Goal: Check status: Check status

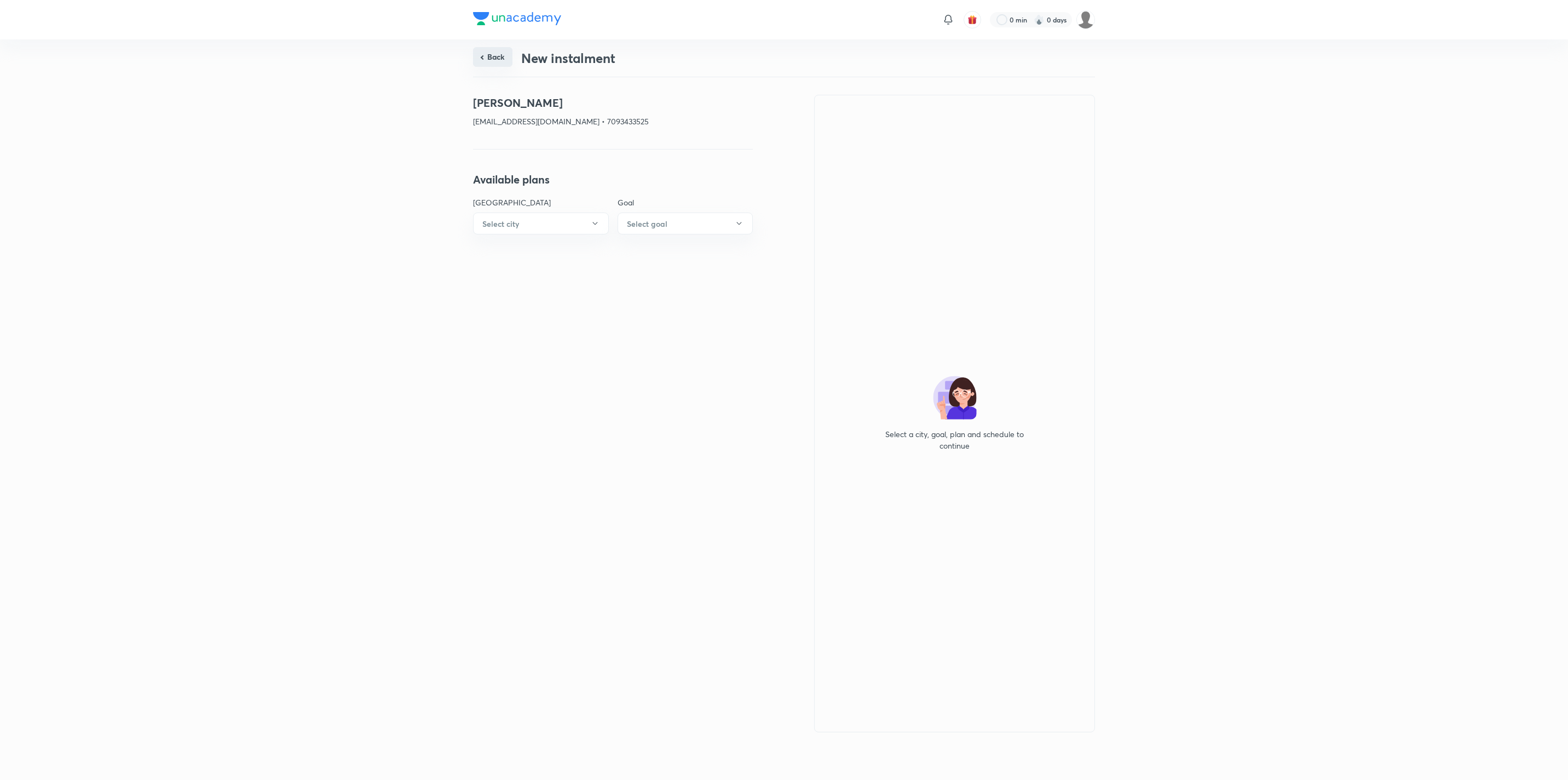
click at [481, 57] on button "Back" at bounding box center [492, 57] width 39 height 20
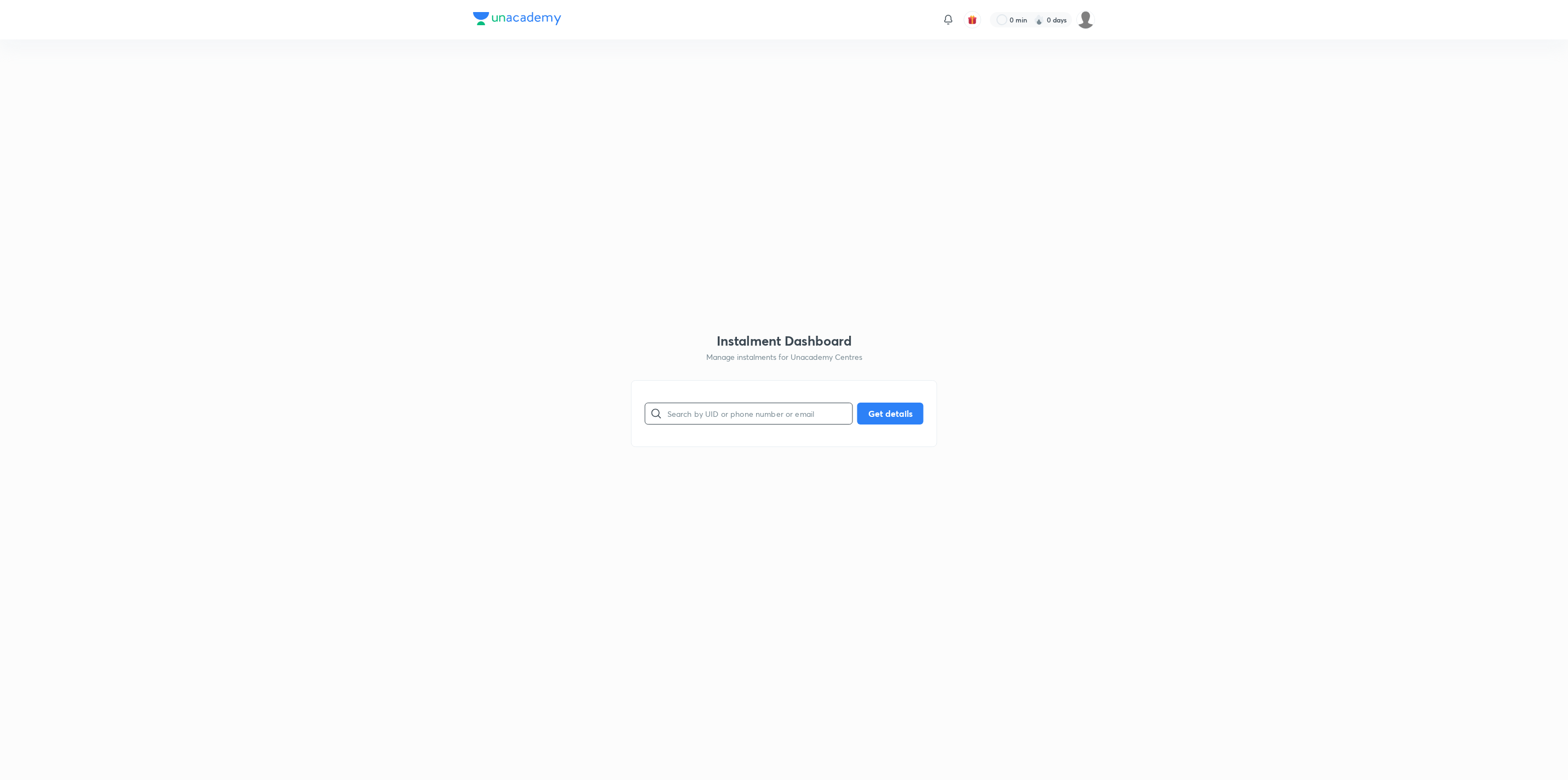
click at [717, 416] on input "text" at bounding box center [760, 413] width 185 height 28
paste input "6ZBJLMS7DO"
type input "6ZBJLMS7DO"
click at [879, 406] on button "Get details" at bounding box center [890, 412] width 66 height 22
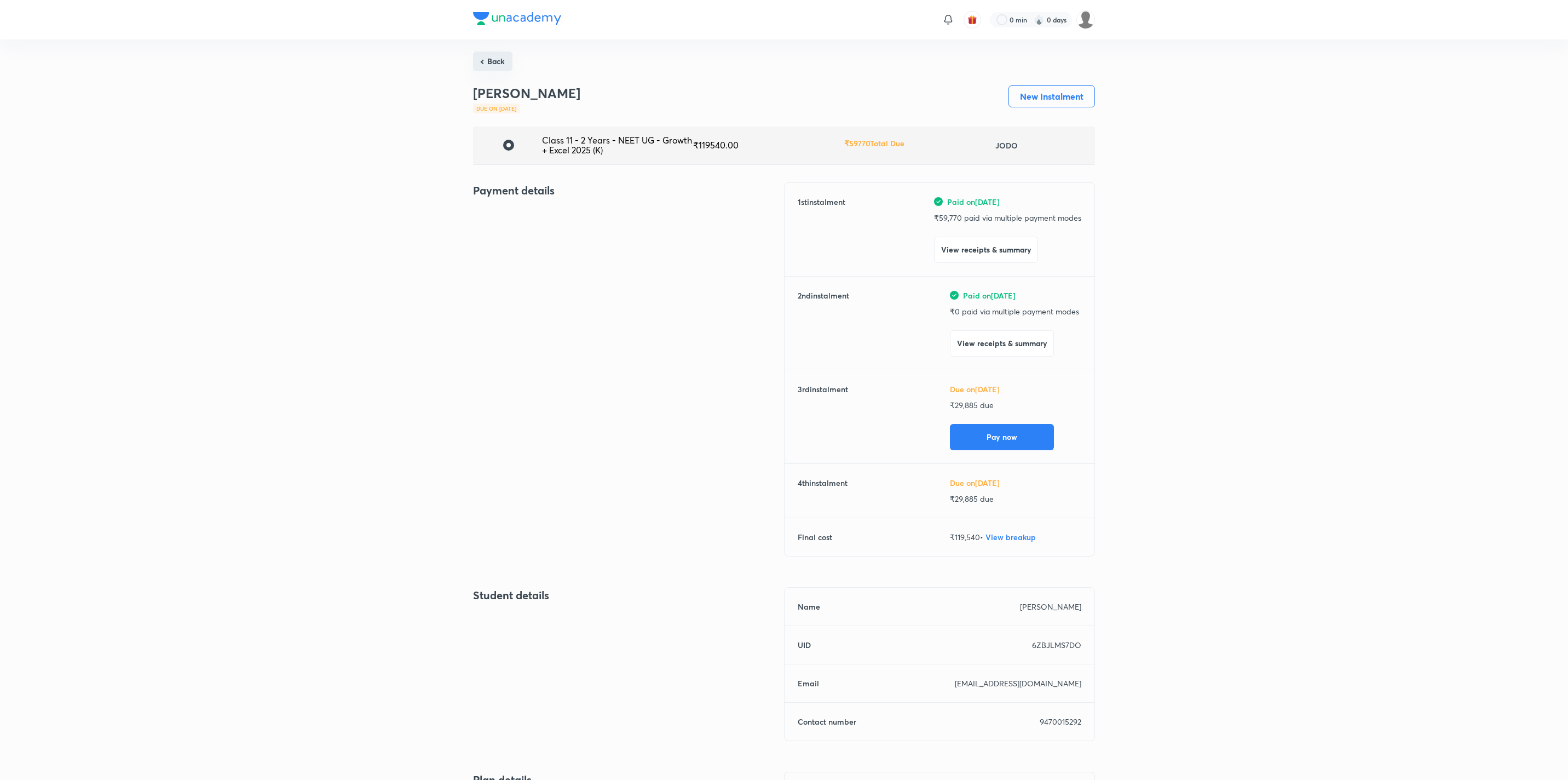
click at [495, 70] on button "Back" at bounding box center [492, 61] width 39 height 20
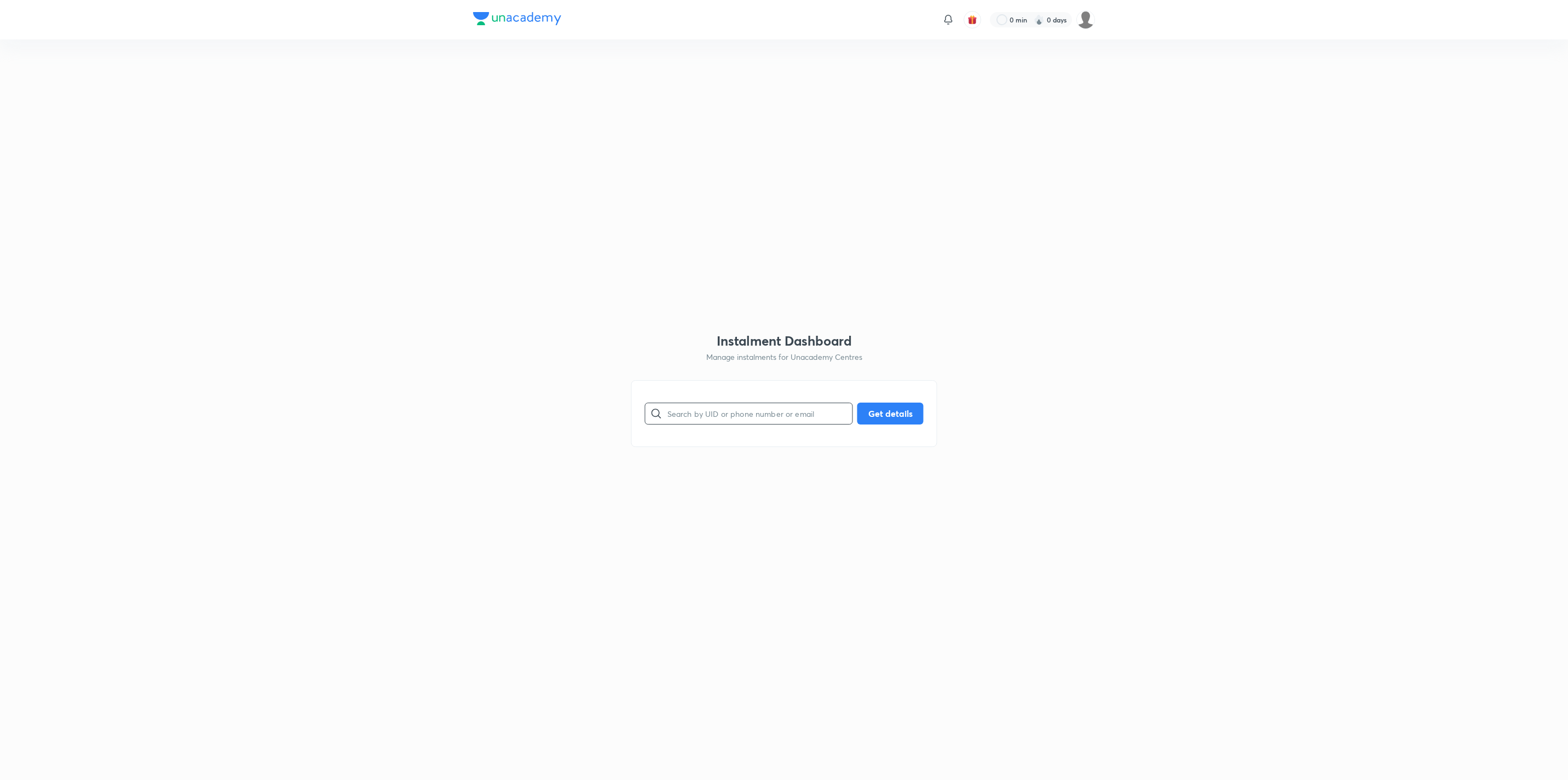
click at [700, 406] on input "text" at bounding box center [760, 413] width 185 height 28
paste input "JR5T7V3REN"
type input "JR5T7V3REN"
click at [885, 407] on button "Get details" at bounding box center [890, 412] width 66 height 22
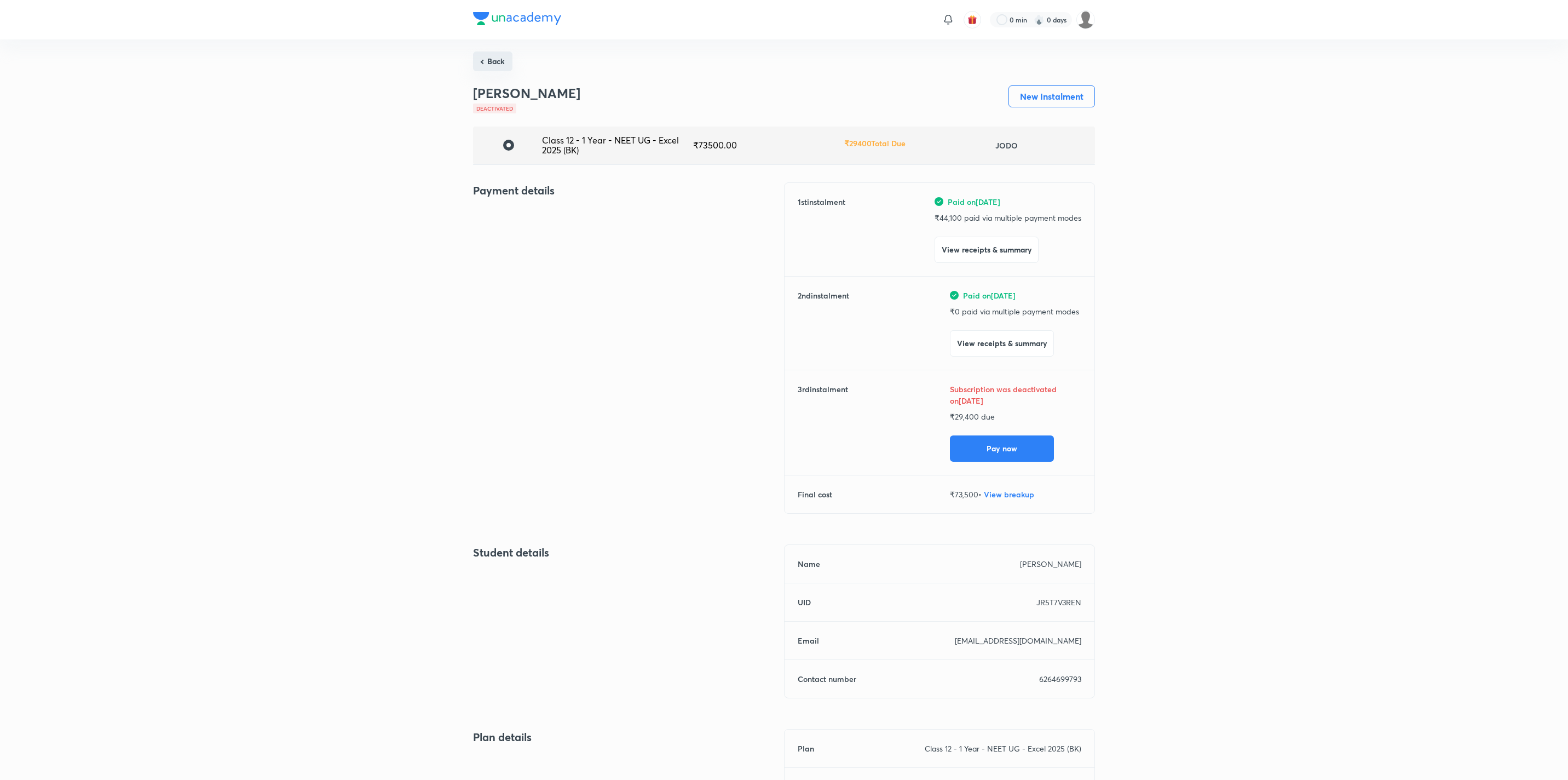
click at [482, 60] on button "Back" at bounding box center [492, 61] width 39 height 20
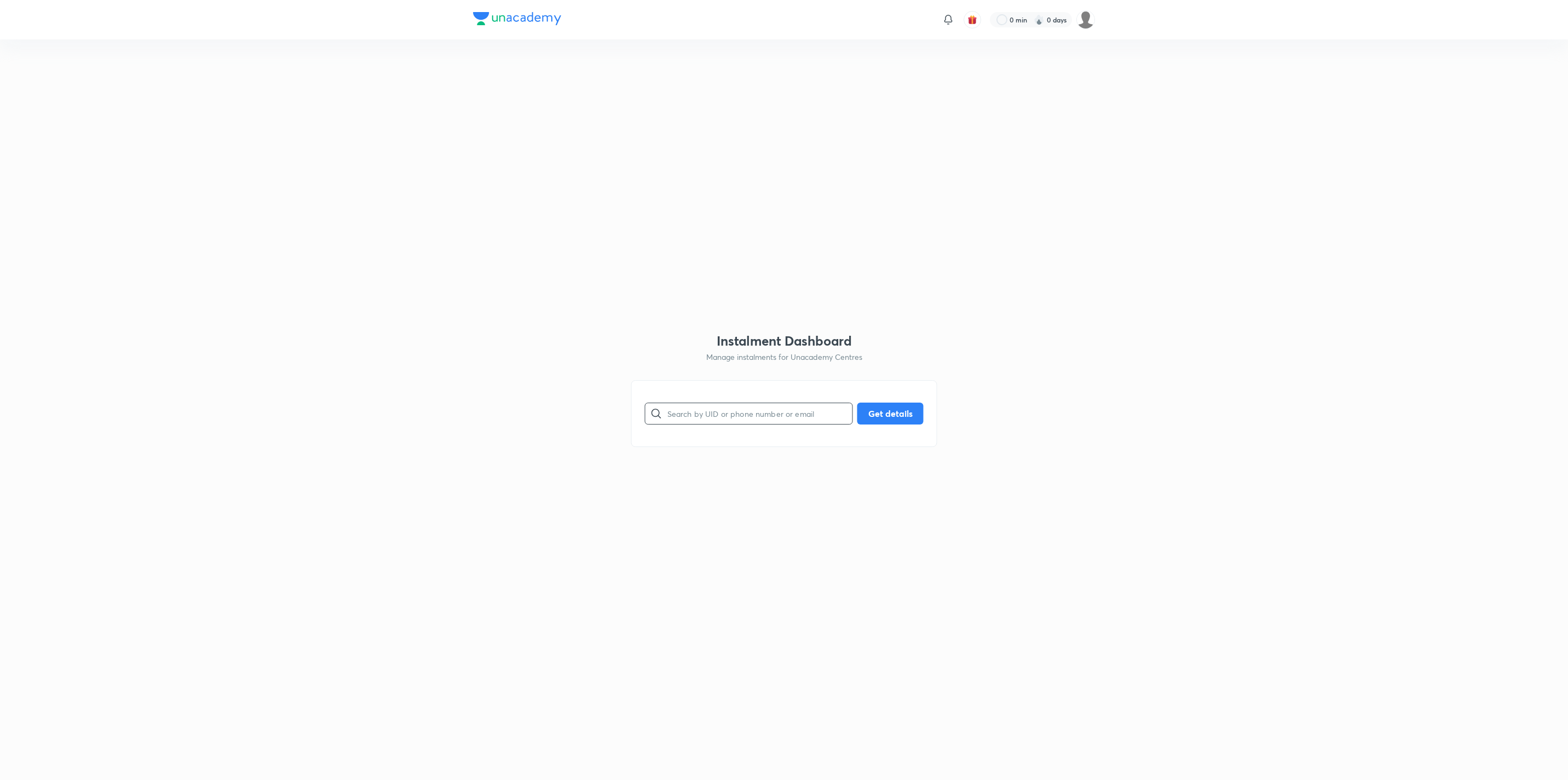
click at [721, 421] on input "text" at bounding box center [760, 413] width 185 height 28
paste input "U6BGU9LS4M"
type input "U6BGU9LS4M"
click at [900, 416] on button "Get details" at bounding box center [890, 412] width 66 height 22
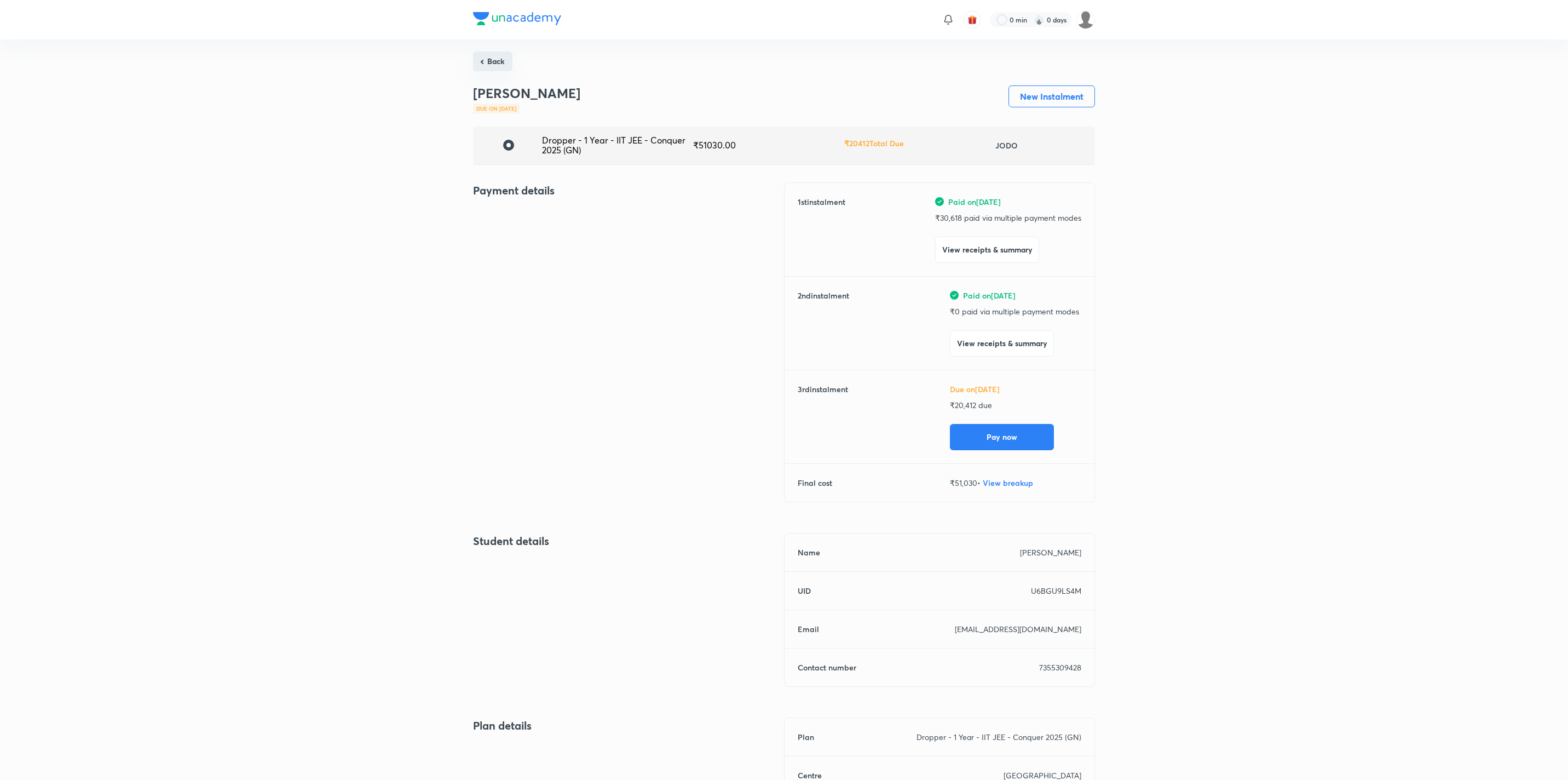
click at [487, 63] on button "Back" at bounding box center [492, 61] width 39 height 20
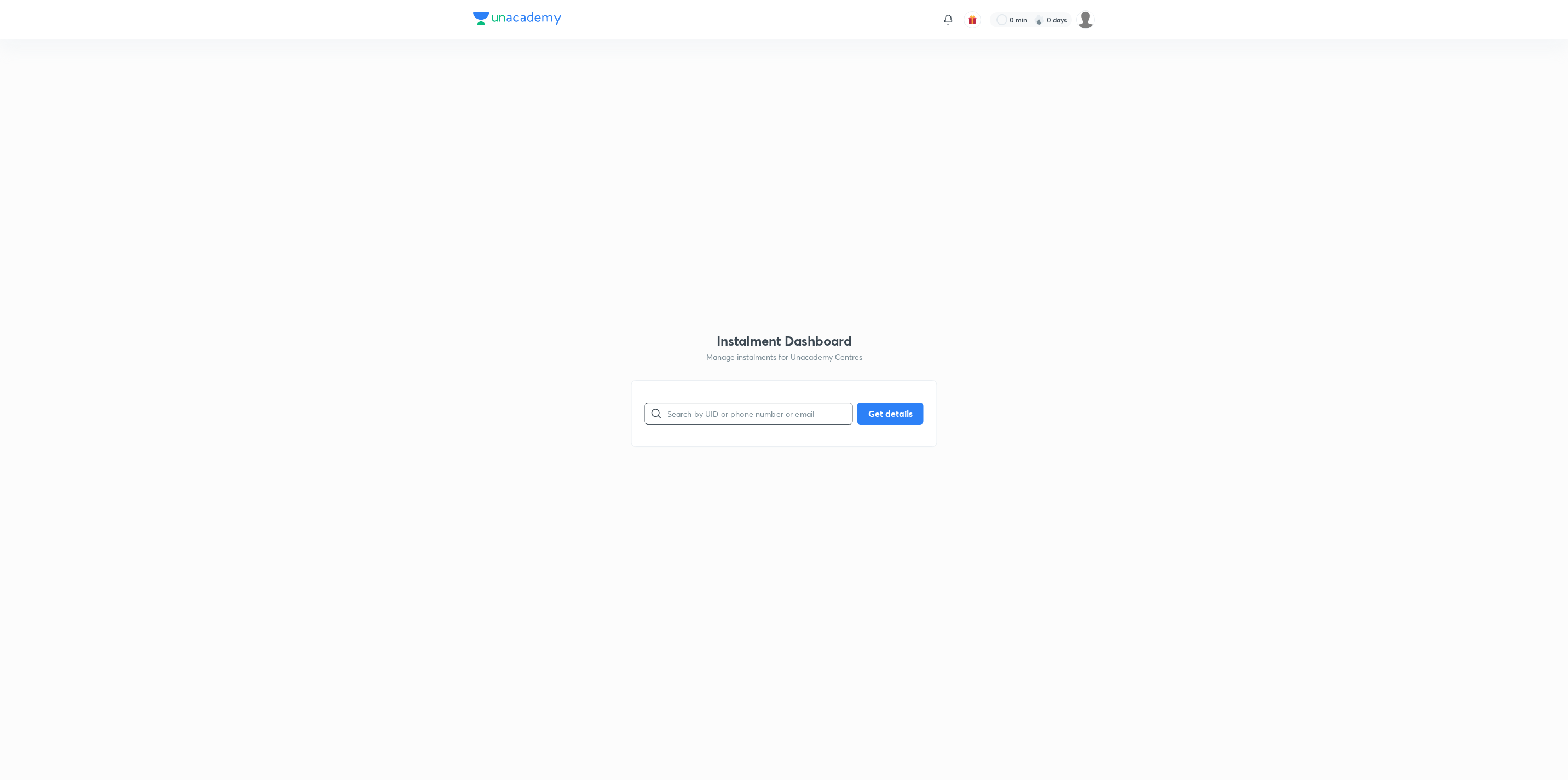
click at [728, 418] on input "text" at bounding box center [760, 413] width 185 height 28
paste input "6ZBJLMS7DO"
type input "6ZBJLMS7DO"
click at [683, 410] on input "6ZBJLMS7DO" at bounding box center [760, 413] width 185 height 28
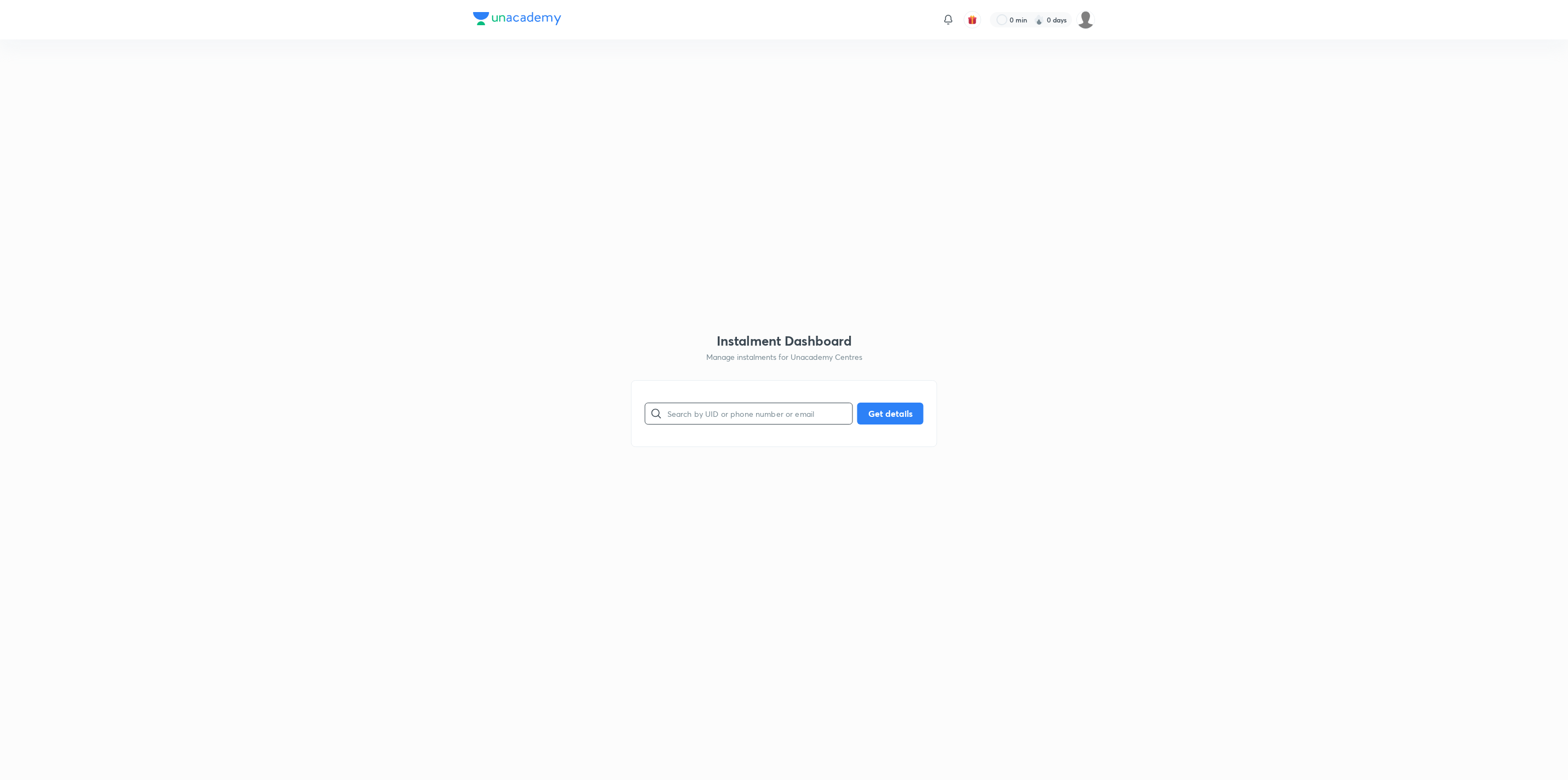
paste input "8KALYR2LFW"
type input "8KALYR2LFW"
click at [893, 406] on button "Get details" at bounding box center [890, 412] width 66 height 22
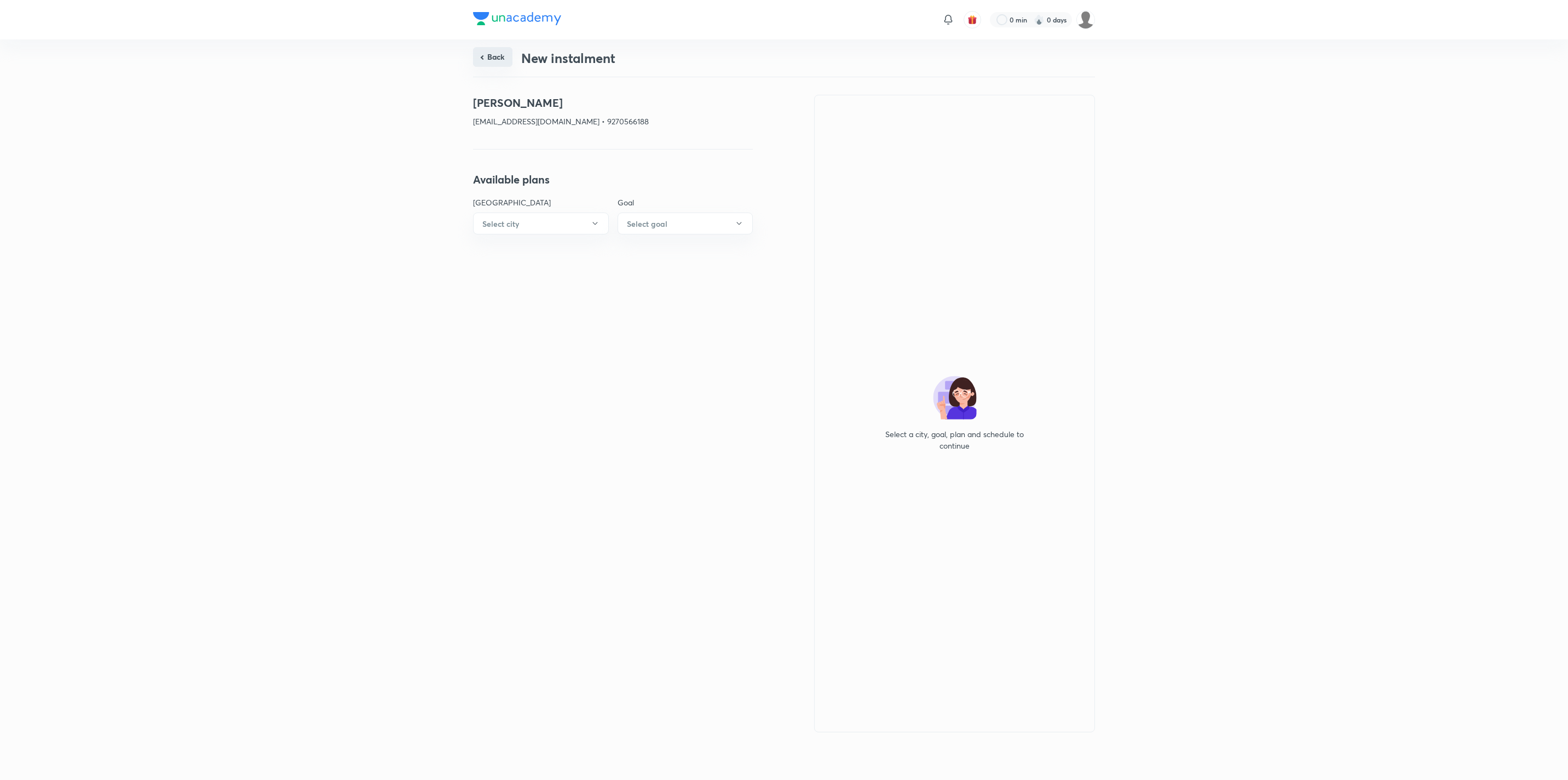
click at [505, 57] on button "Back" at bounding box center [492, 57] width 39 height 20
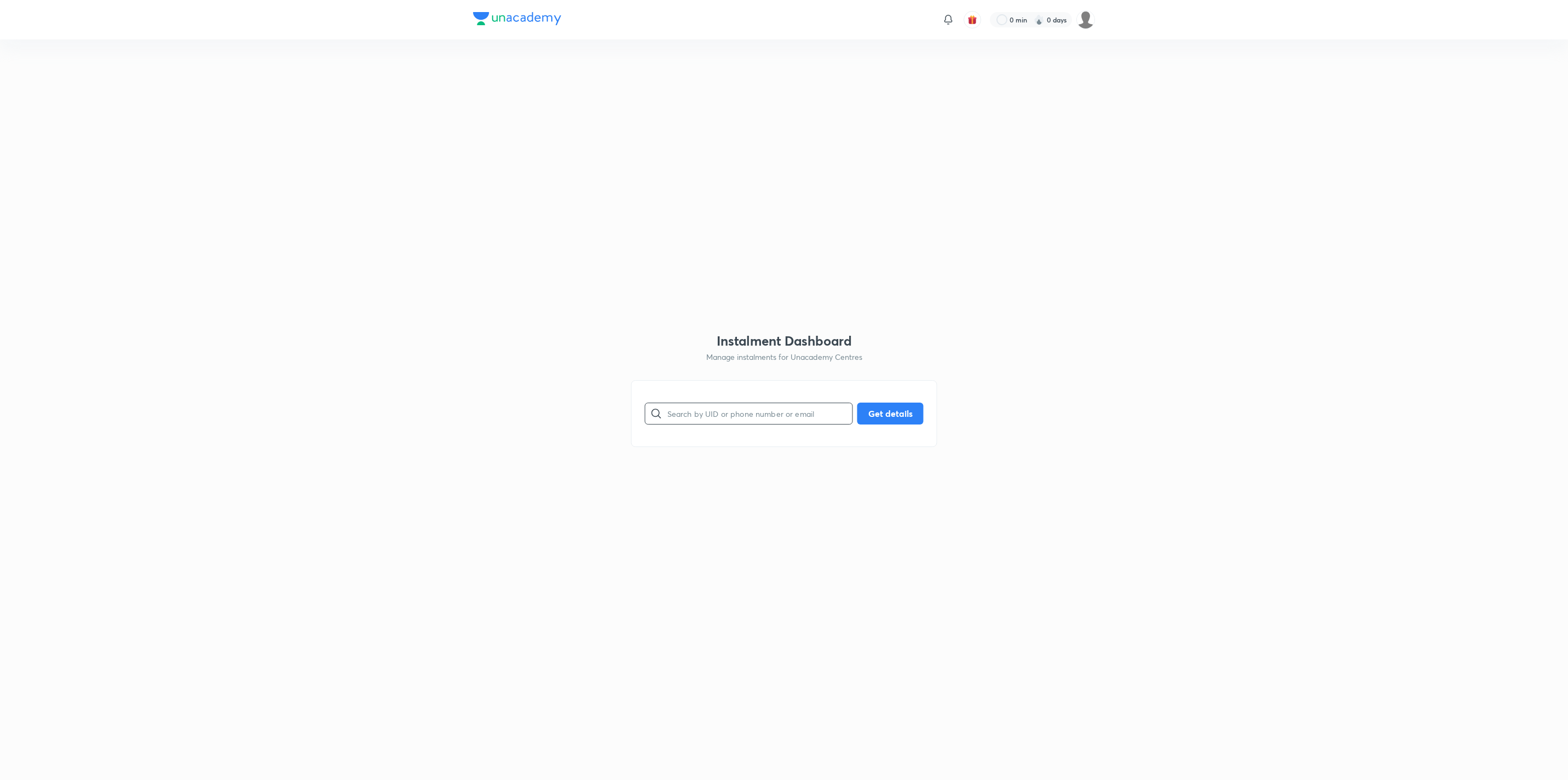
click at [740, 420] on input "text" at bounding box center [760, 413] width 185 height 28
paste input "6ZBJLMS7DO"
type input "6ZBJLMS7DO"
click at [896, 412] on button "Get details" at bounding box center [890, 412] width 66 height 22
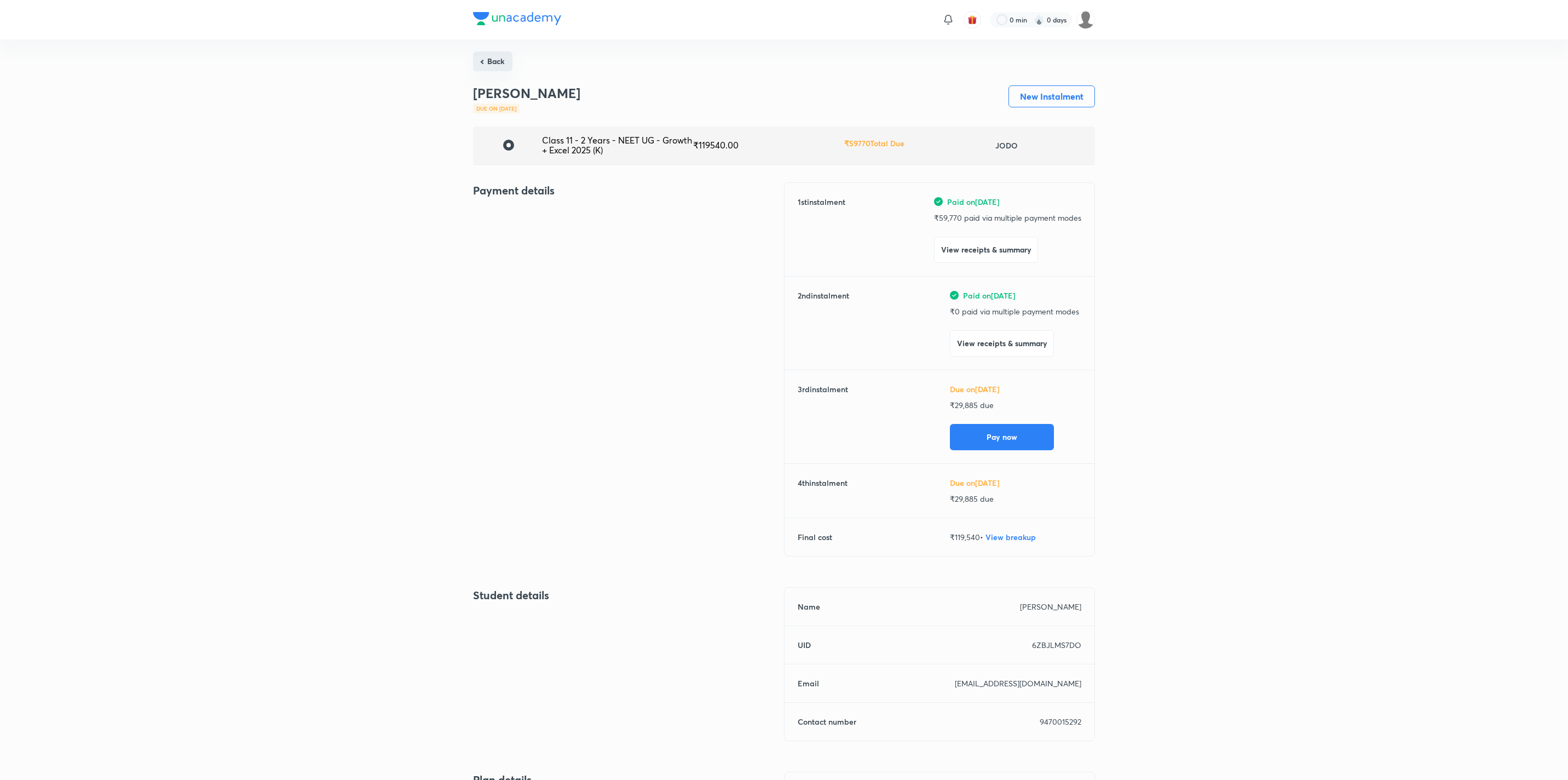
click at [490, 57] on button "Back" at bounding box center [492, 61] width 39 height 20
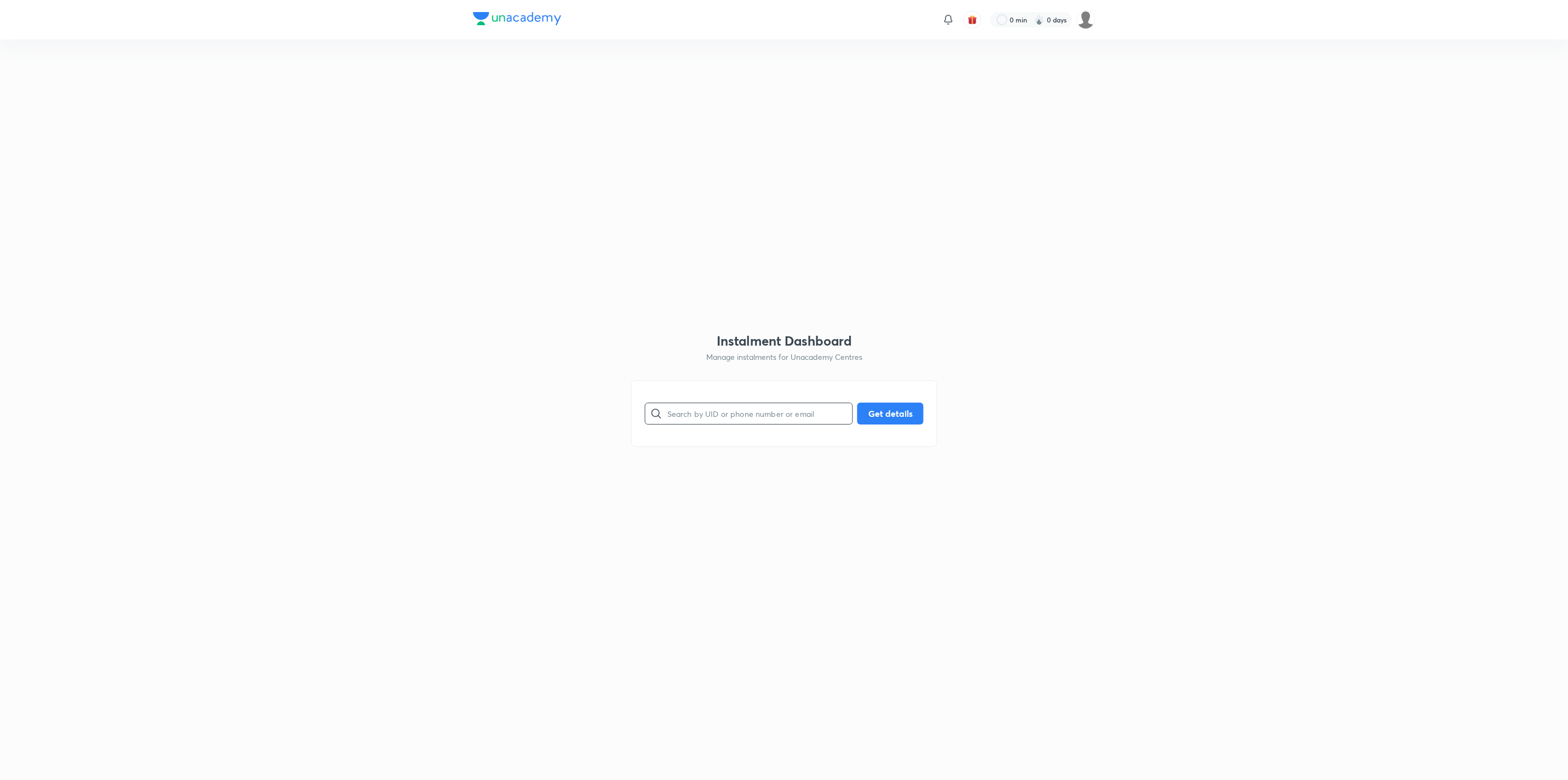
click at [679, 421] on input "text" at bounding box center [760, 413] width 185 height 28
paste input "JR5T7V3REN"
type input "JR5T7V3REN"
click at [894, 408] on button "Get details" at bounding box center [890, 412] width 66 height 22
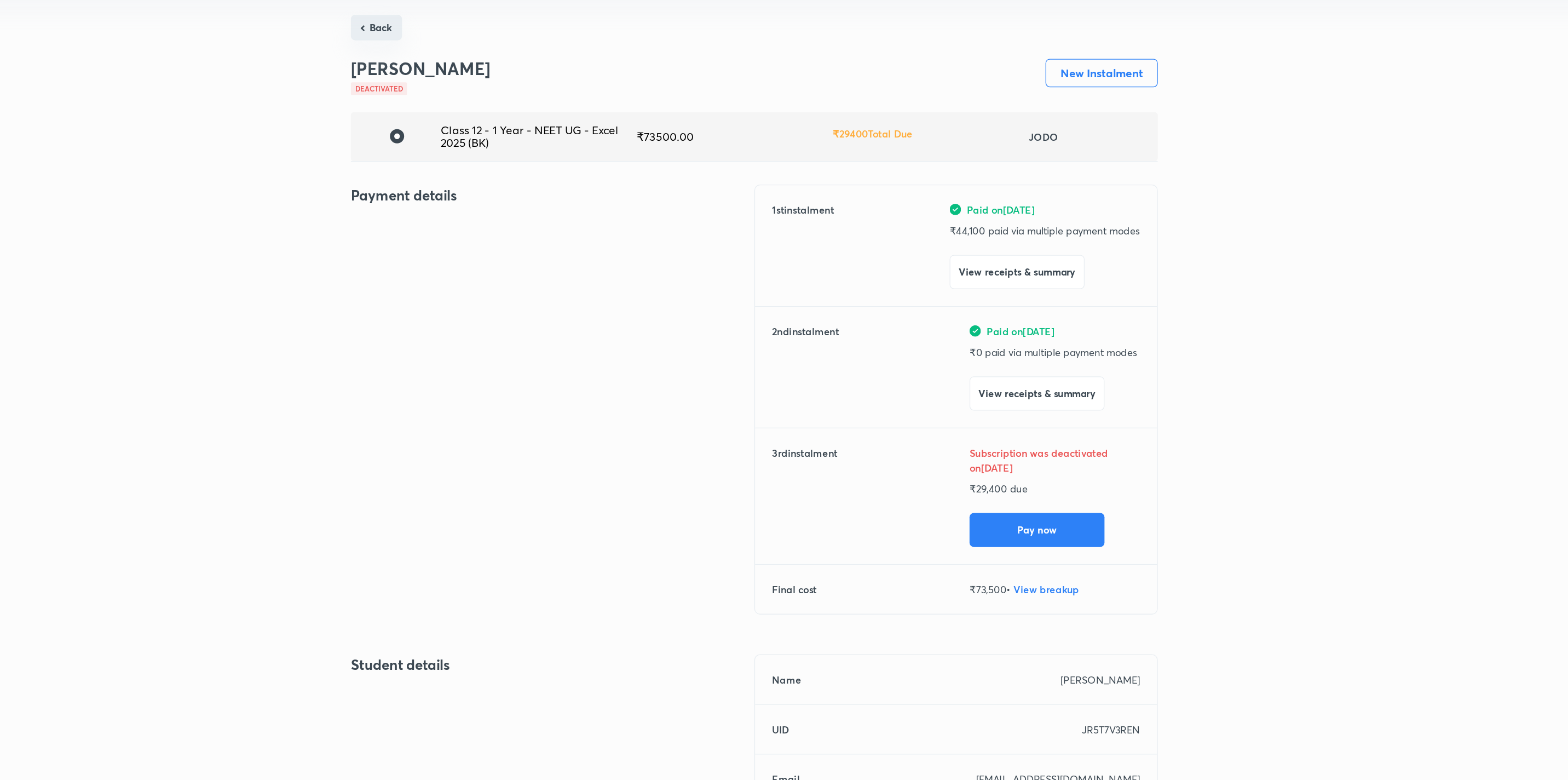
click at [489, 62] on button "Back" at bounding box center [492, 61] width 39 height 20
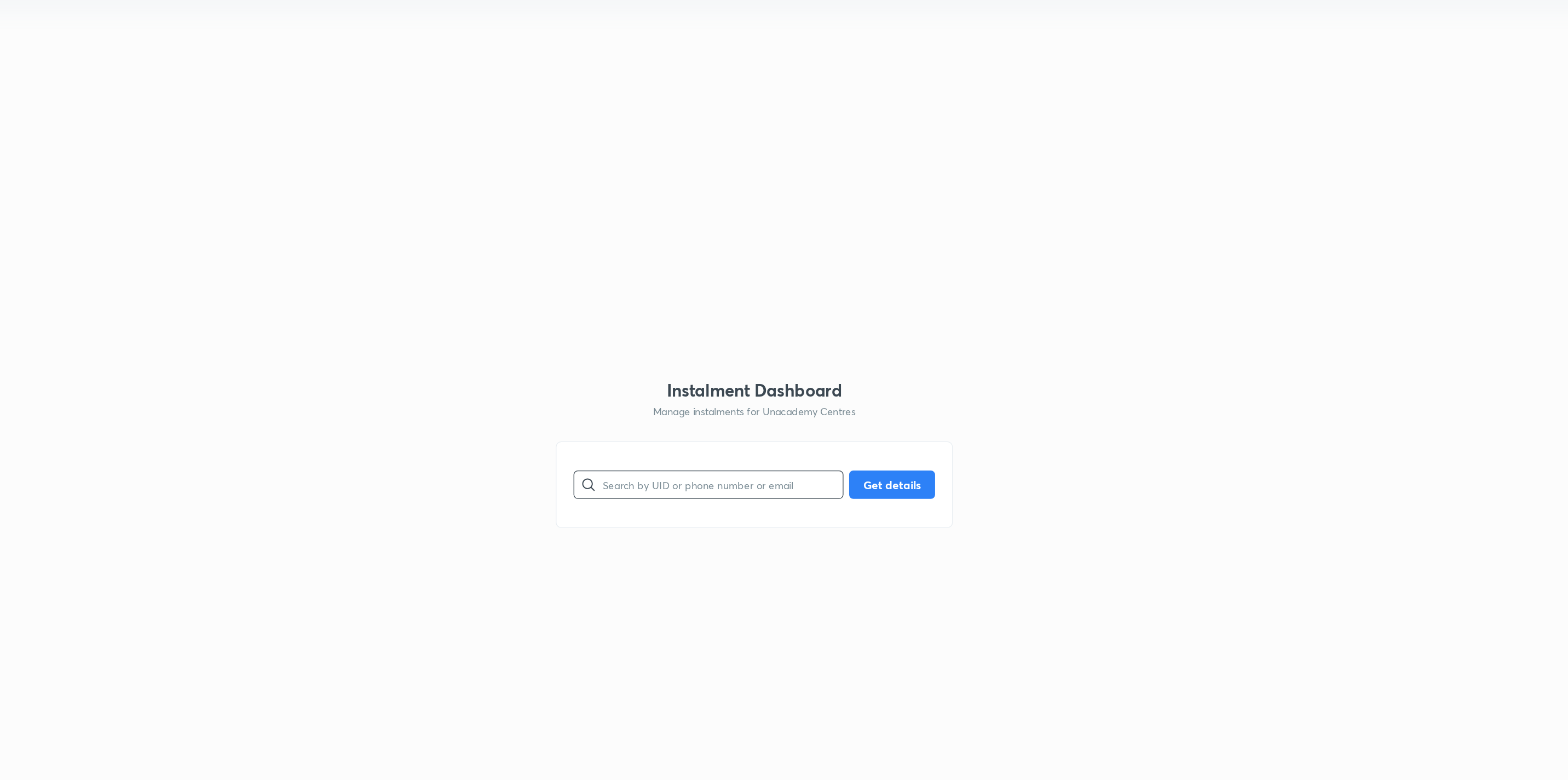
click at [709, 415] on input "text" at bounding box center [760, 413] width 185 height 28
paste input "JR5T7V3REN"
type input "JR5T7V3REN"
click at [876, 402] on div "JR5T7V3REN ​ Get details" at bounding box center [784, 413] width 306 height 67
click at [876, 412] on button "Get details" at bounding box center [890, 412] width 66 height 22
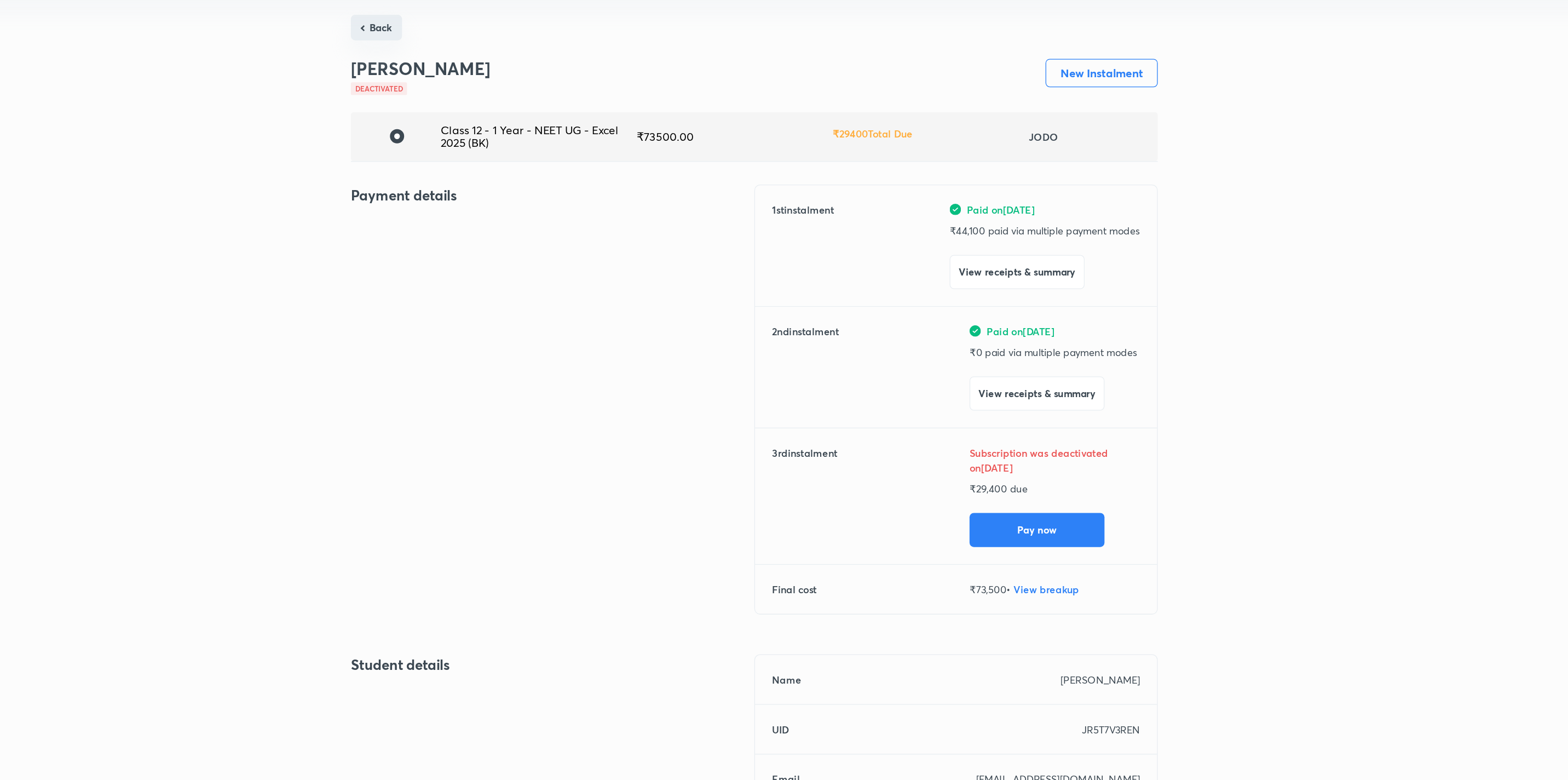
click at [497, 62] on button "Back" at bounding box center [492, 61] width 39 height 20
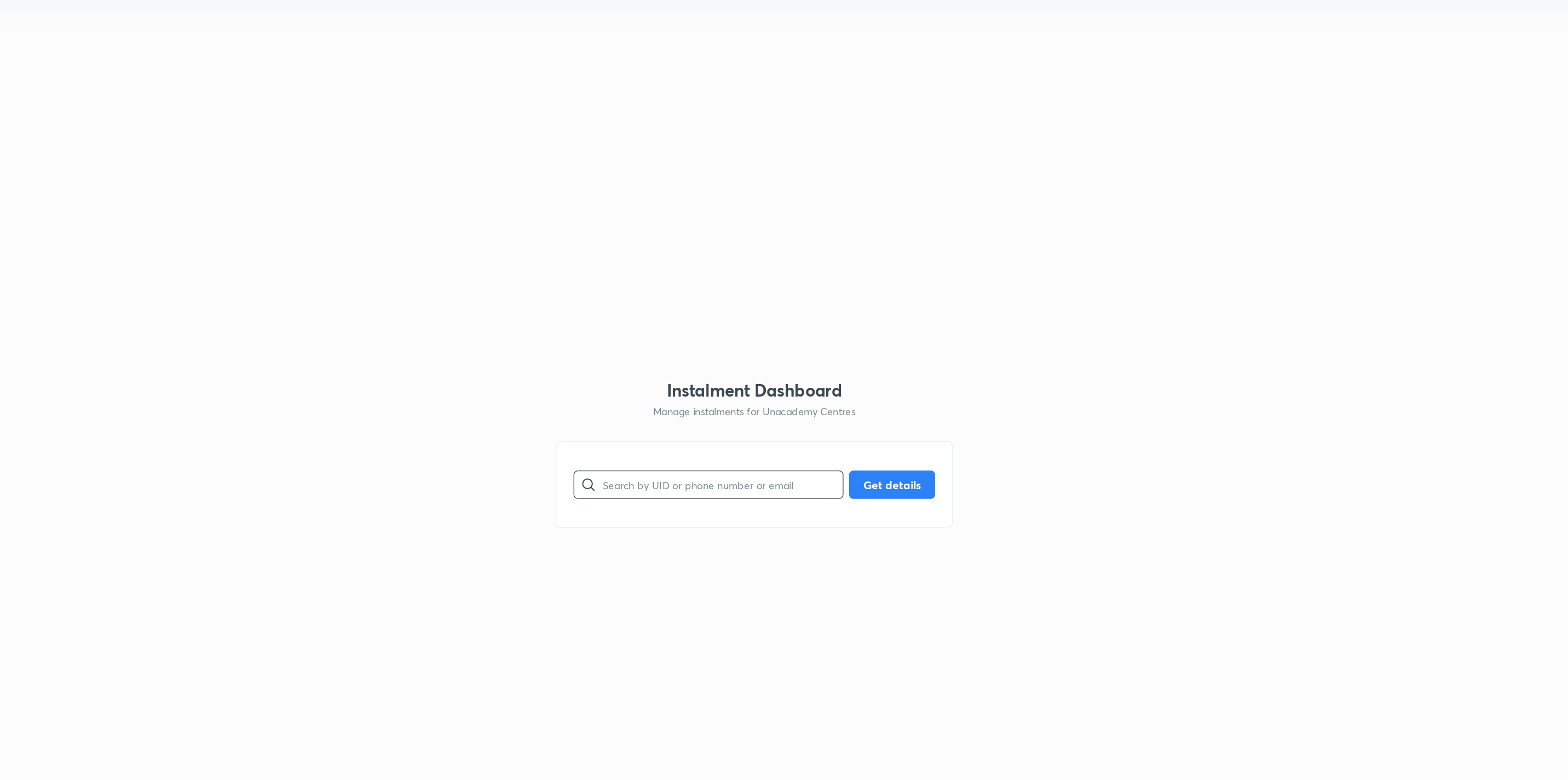
click at [752, 406] on input "text" at bounding box center [760, 413] width 185 height 28
paste input "U6BGU9LS4M"
type input "U6BGU9LS4M"
click at [900, 423] on button "Get details" at bounding box center [890, 412] width 66 height 22
